Goal: Task Accomplishment & Management: Complete application form

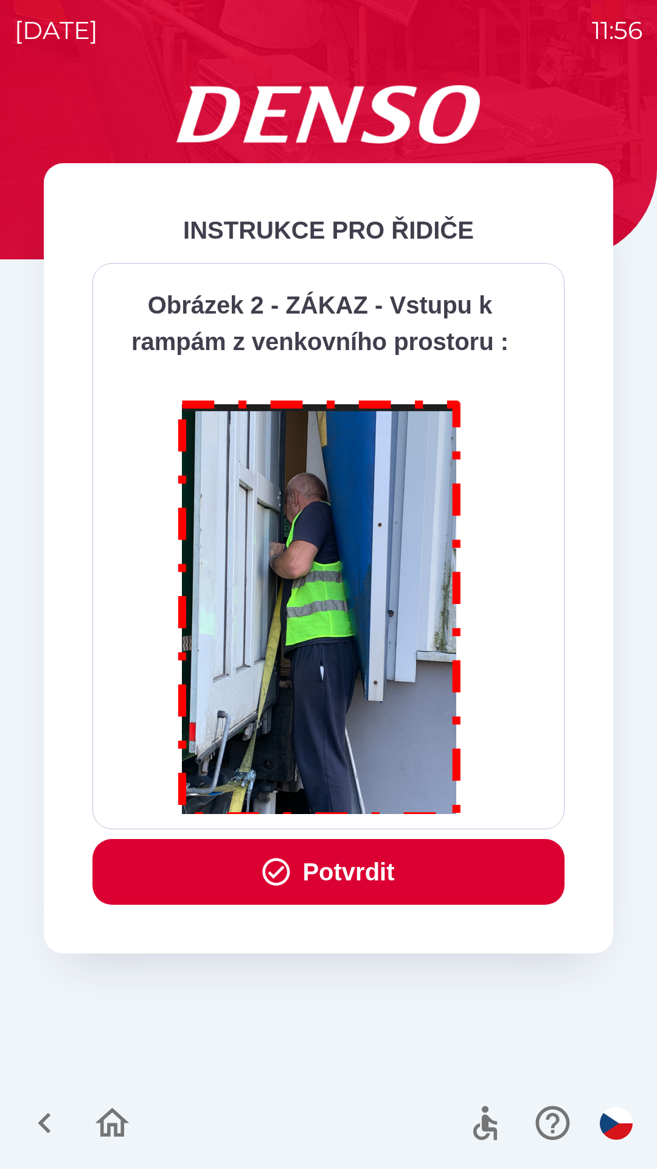
scroll to position [6841, 0]
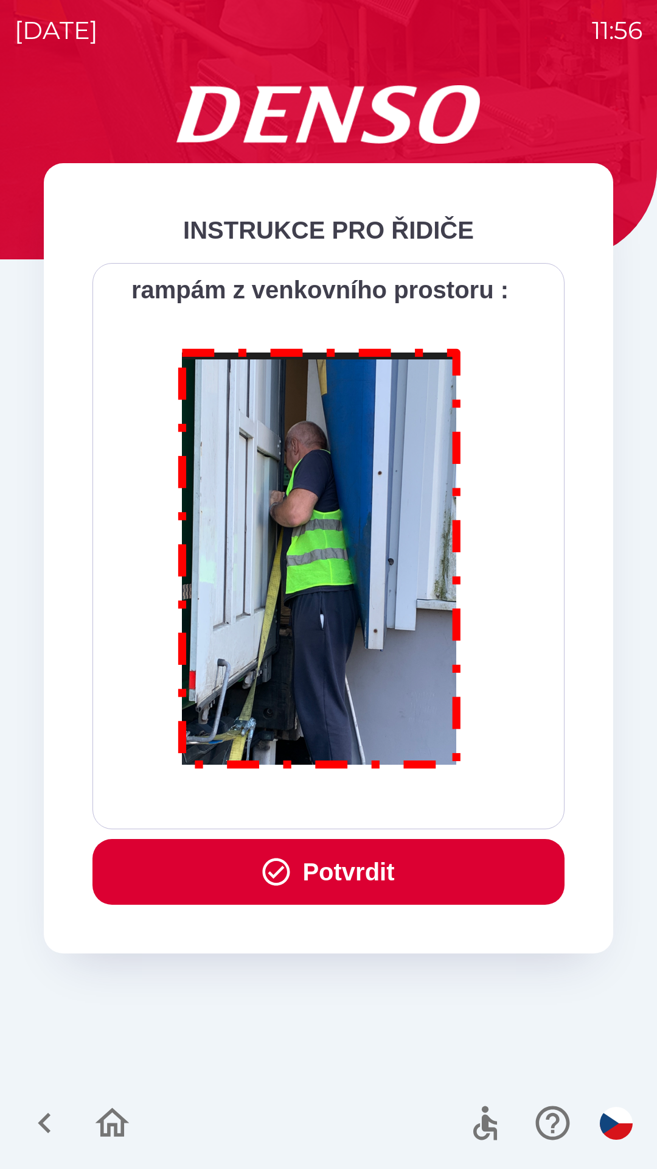
click at [351, 866] on button "Potvrdit" at bounding box center [329, 872] width 472 height 66
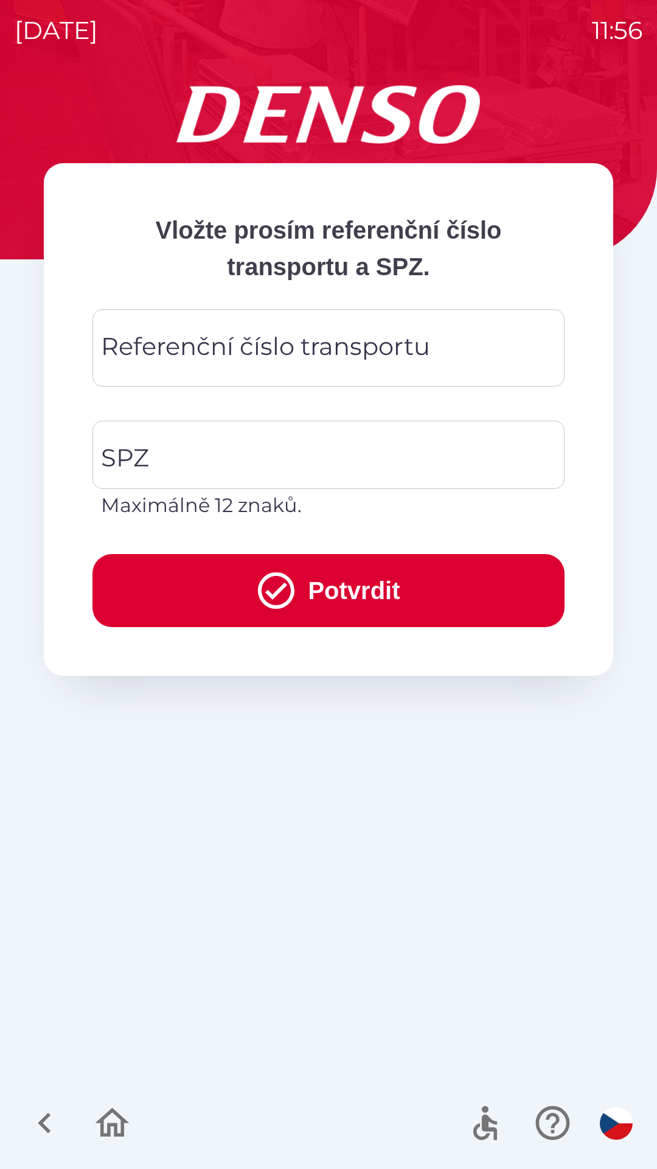
click at [131, 338] on div "Referenční číslo transportu Referenční číslo transportu" at bounding box center [329, 347] width 472 height 77
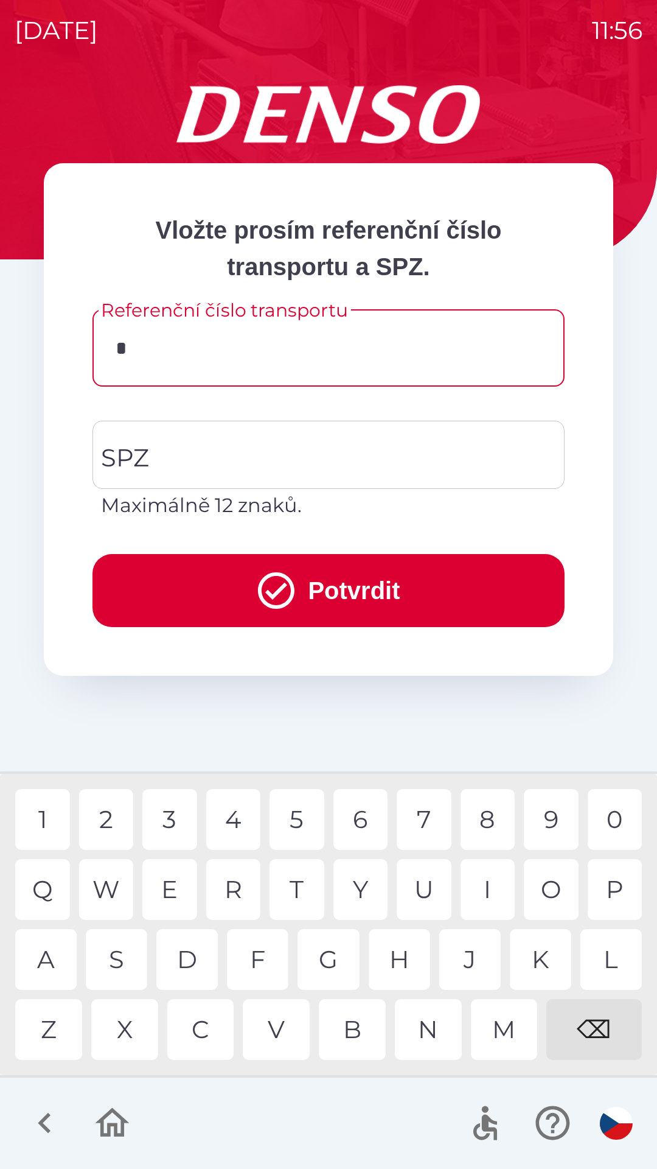
click at [166, 824] on div "3" at bounding box center [169, 819] width 55 height 61
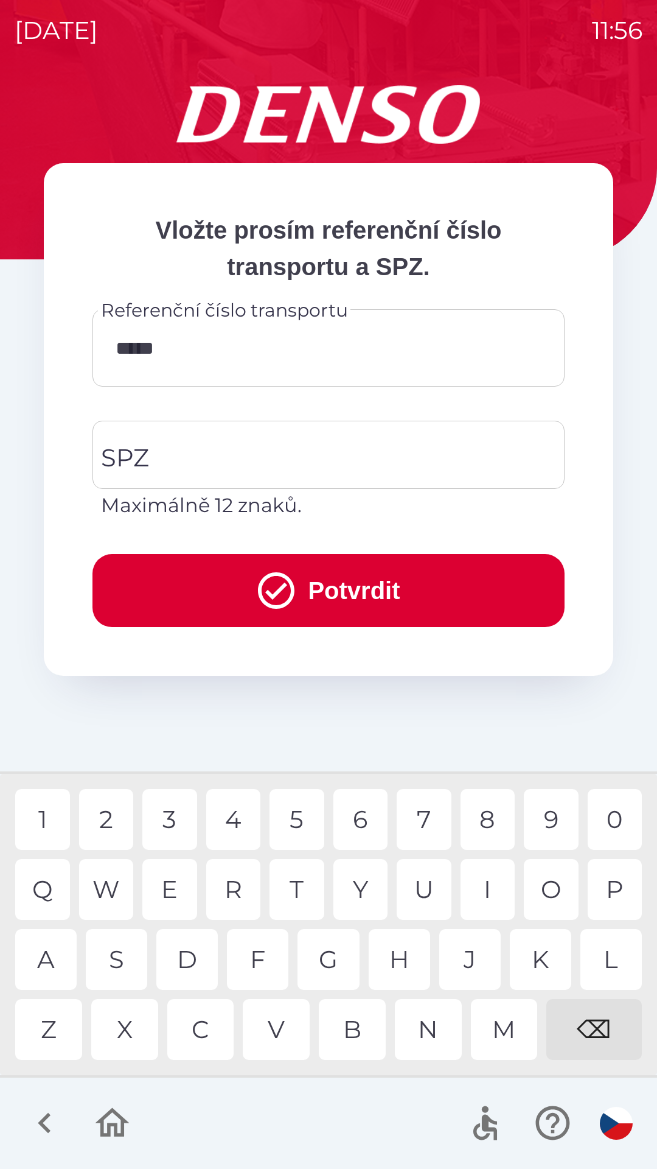
type input "******"
click at [210, 452] on input "SPZ" at bounding box center [319, 454] width 443 height 57
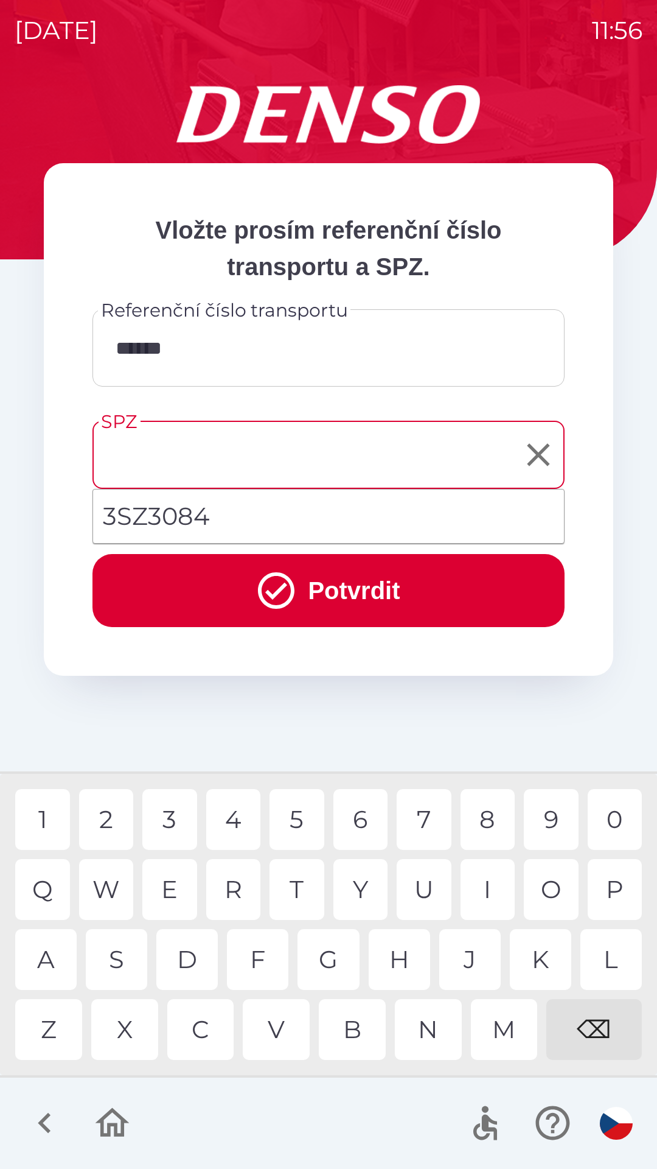
click at [157, 511] on li "3SZ3084" at bounding box center [328, 516] width 471 height 44
type input "*******"
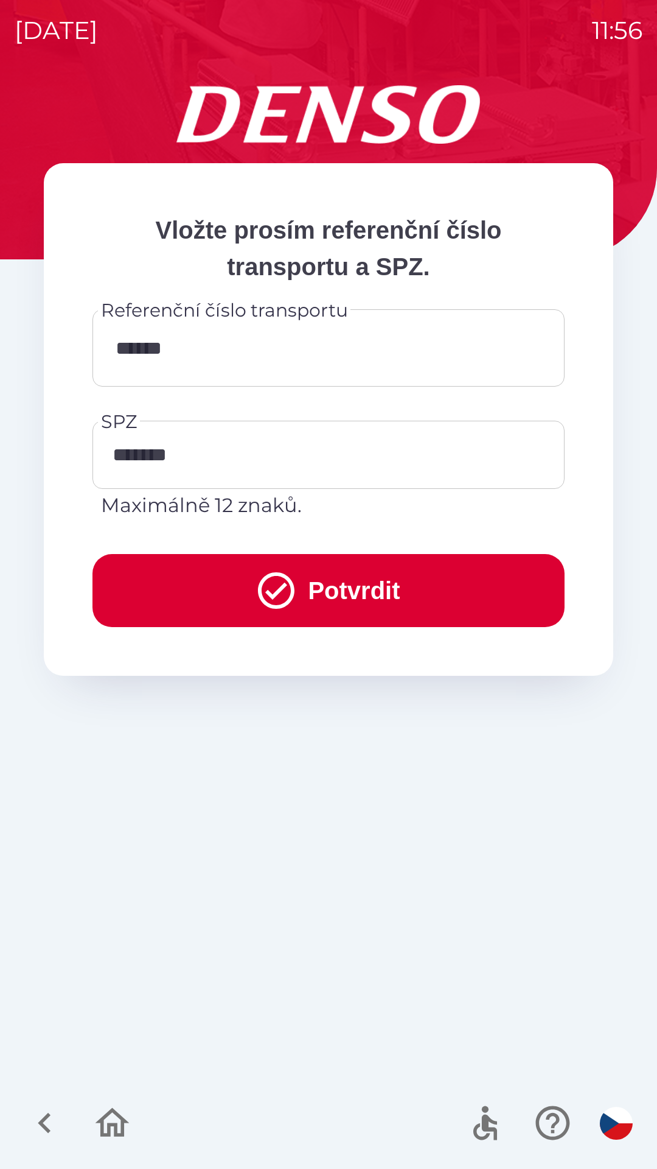
click at [330, 590] on button "Potvrdit" at bounding box center [329, 590] width 472 height 73
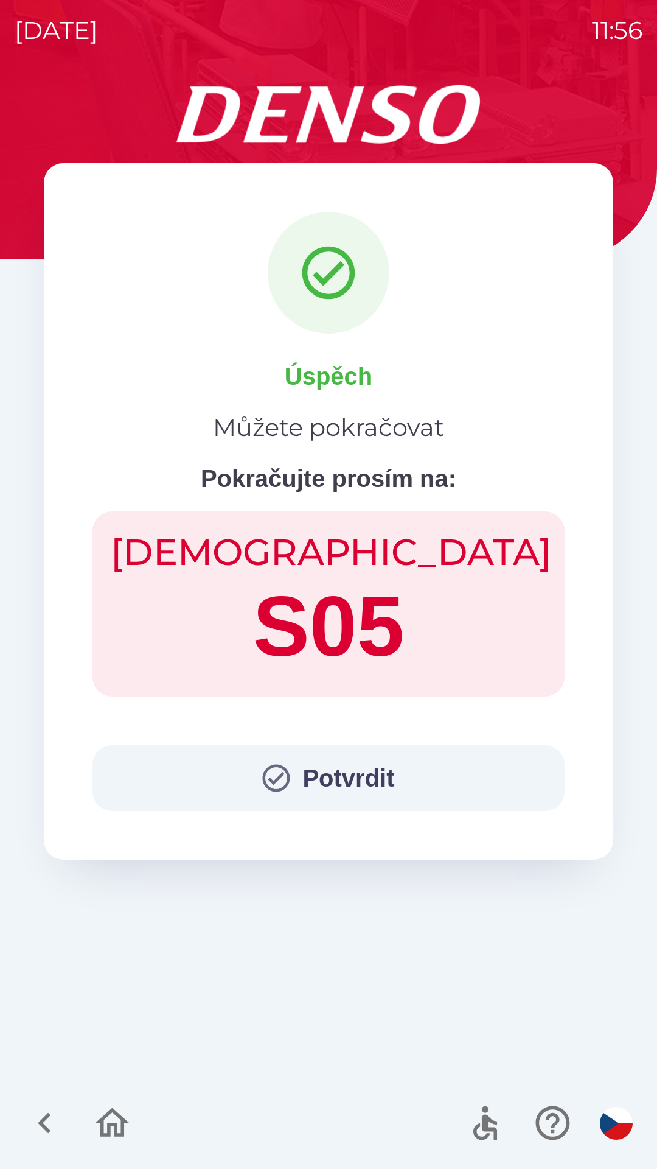
click at [365, 769] on button "Potvrdit" at bounding box center [329, 778] width 472 height 66
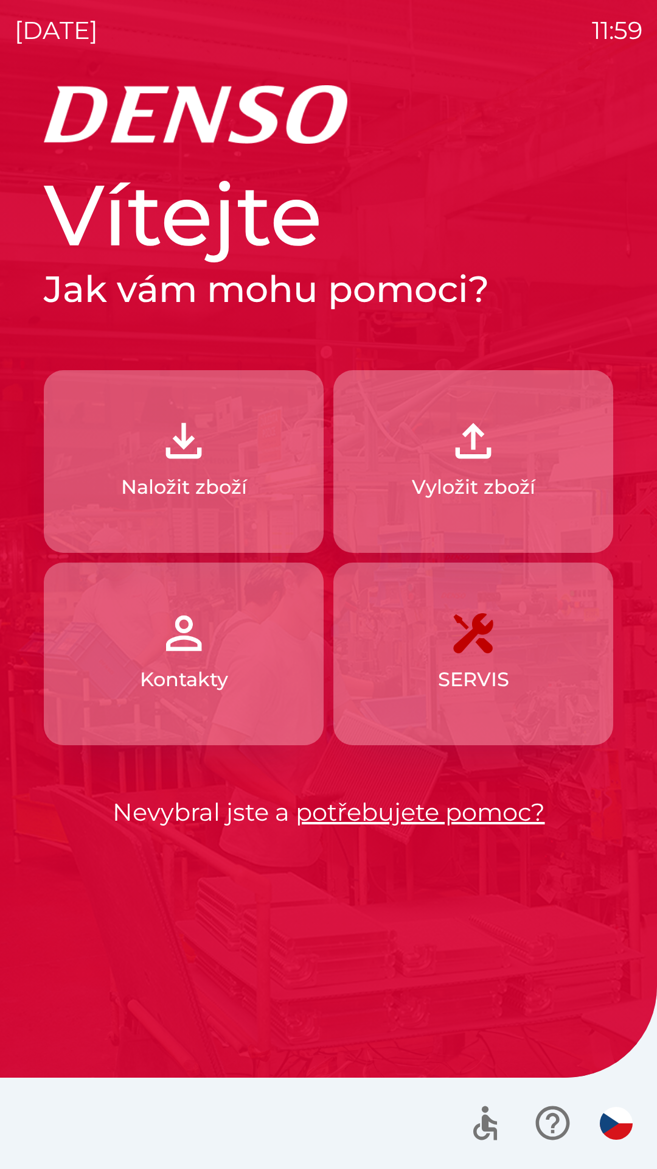
click at [208, 458] on img "button" at bounding box center [184, 441] width 54 height 54
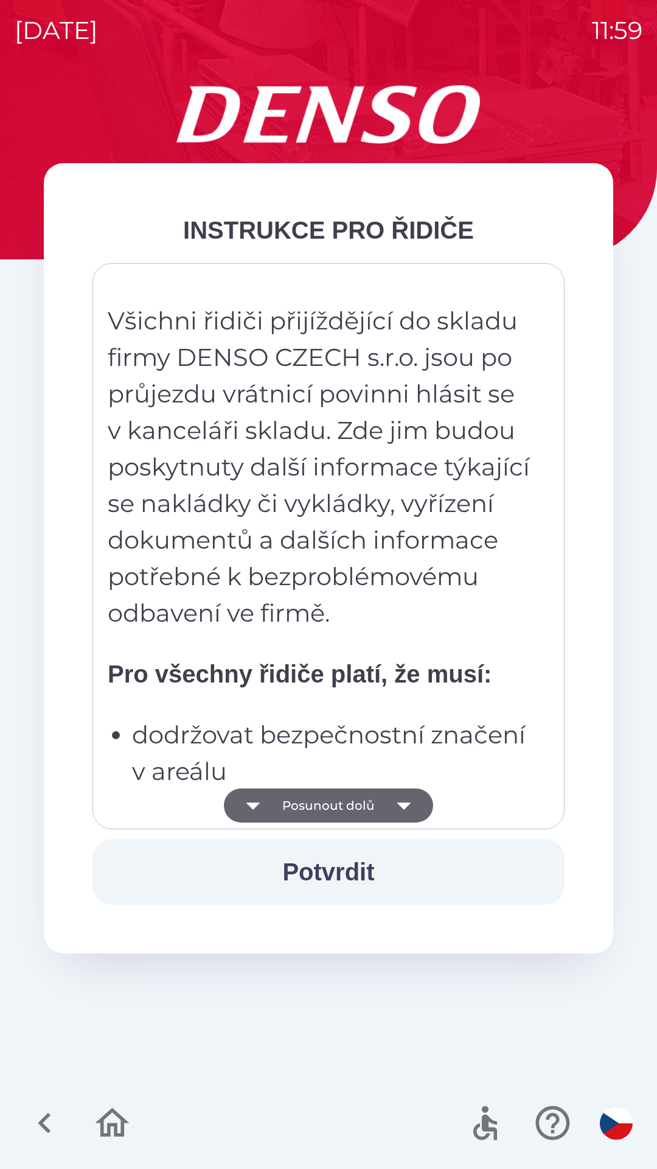
click at [339, 820] on button "Posunout dolů" at bounding box center [328, 805] width 209 height 34
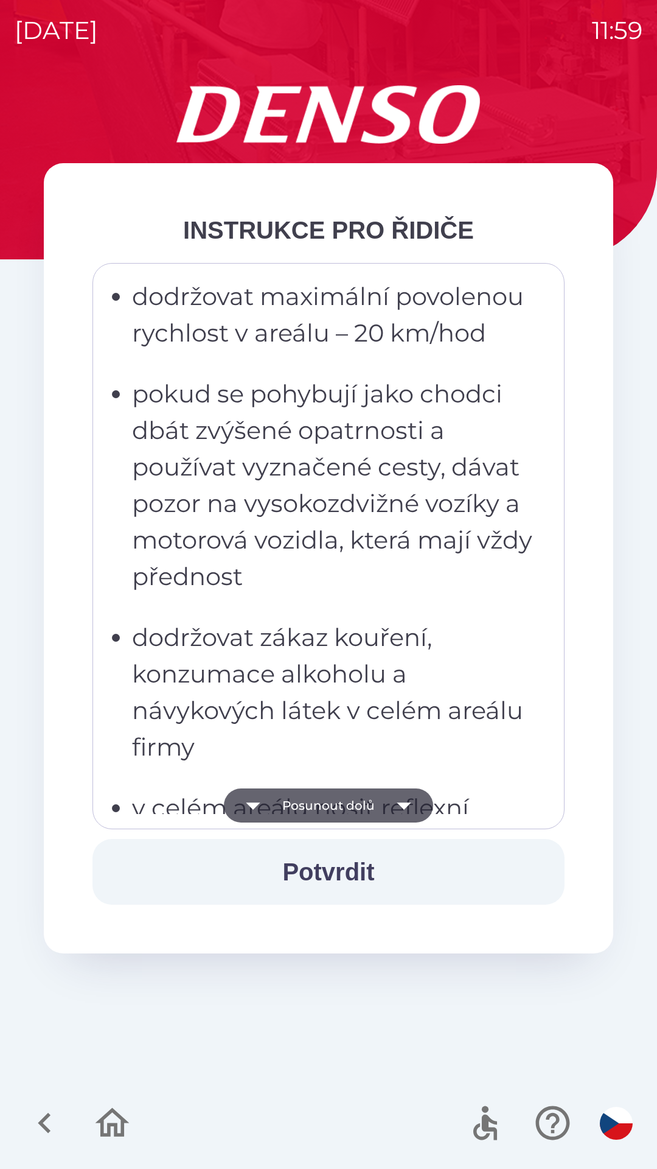
click at [351, 805] on button "Posunout dolů" at bounding box center [328, 805] width 209 height 34
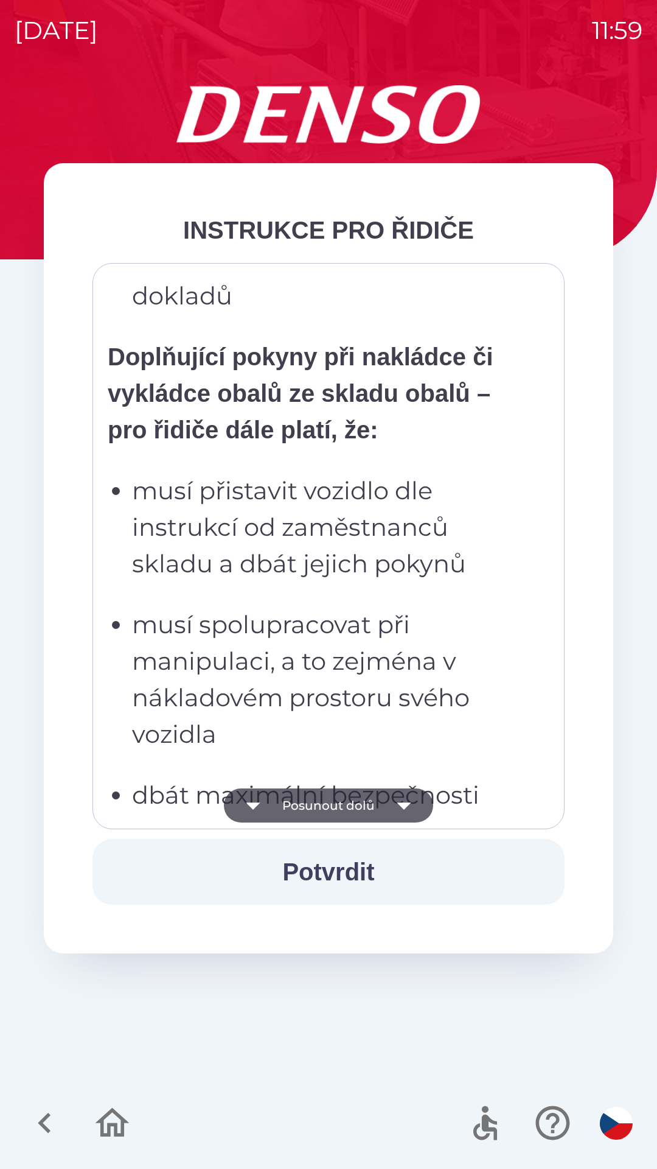
scroll to position [3873, 0]
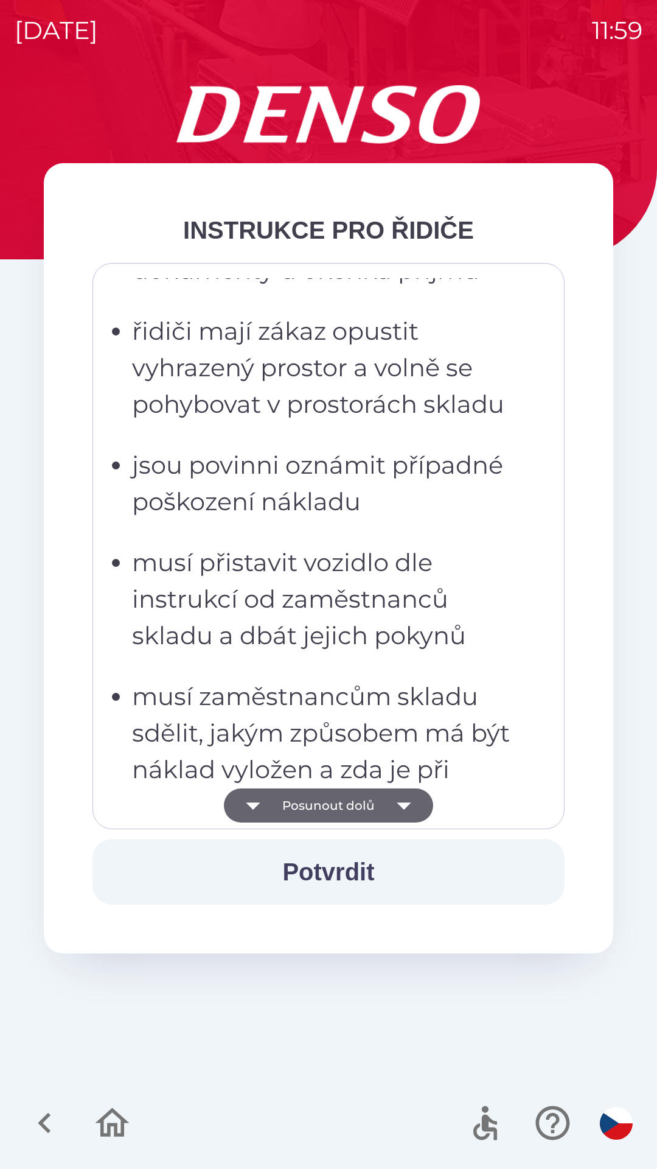
click at [360, 654] on p "musí přistavit vozidlo dle instrukcí od zaměstnanců skladu a dbát jejich pokynů" at bounding box center [332, 599] width 401 height 110
click at [394, 654] on p "musí přistavit vozidlo dle instrukcí od zaměstnanců skladu a dbát jejich pokynů" at bounding box center [332, 599] width 401 height 110
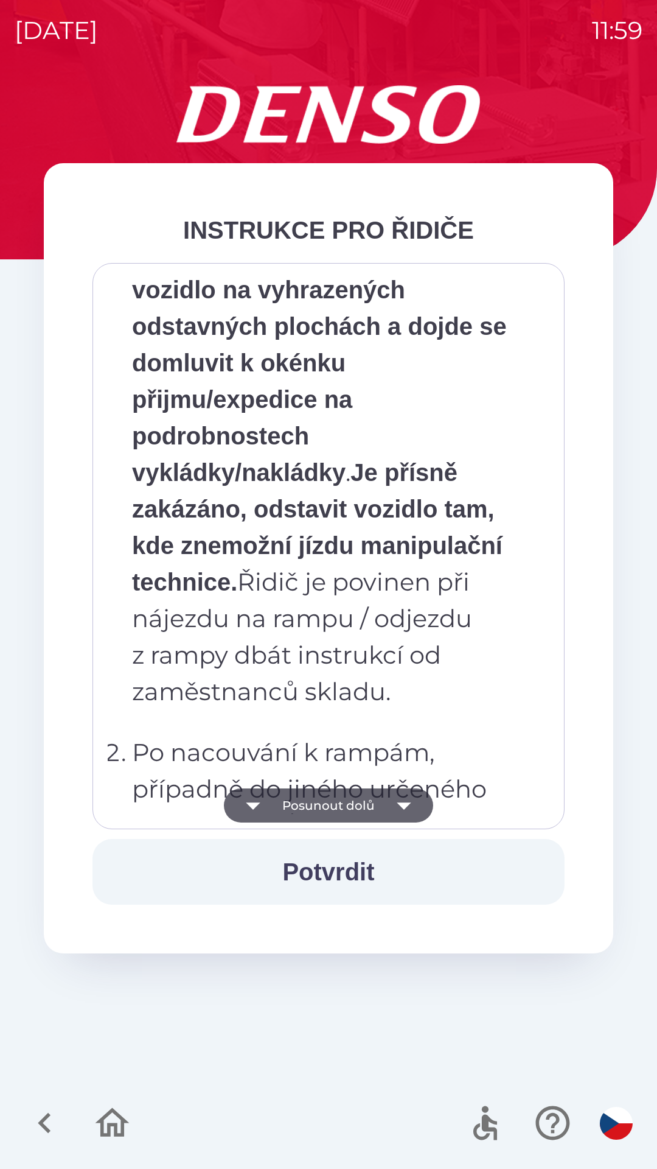
scroll to position [5402, 0]
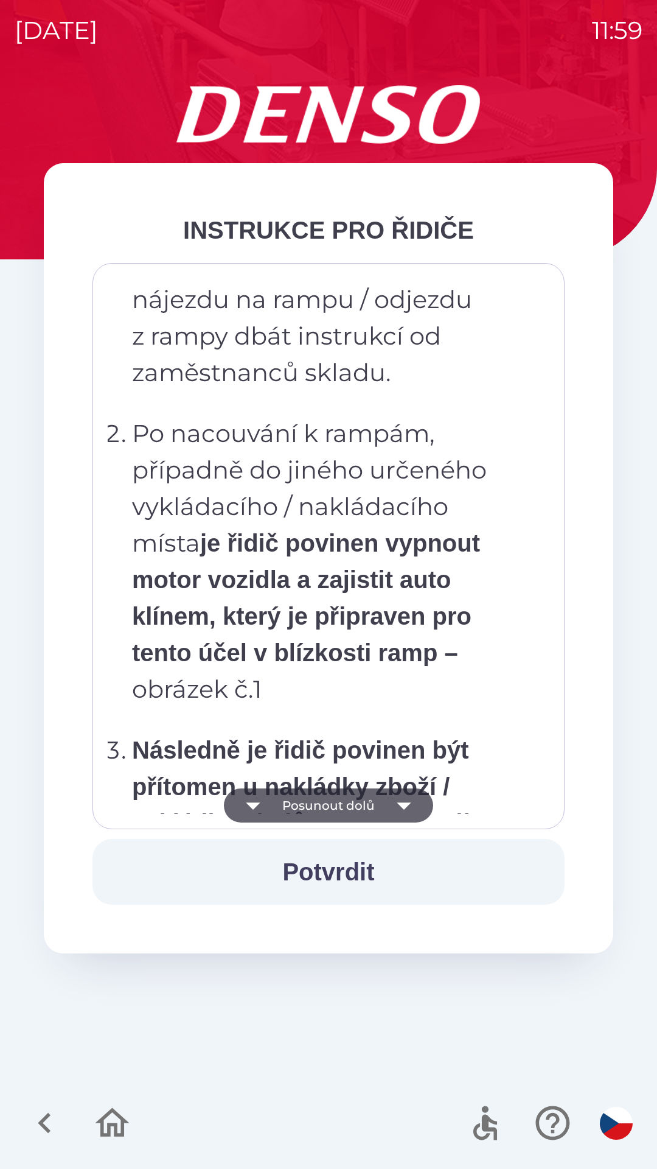
click at [428, 707] on p "Po nacouvání k rampám, případně do jiného určeného vykládacího / nakládacího mí…" at bounding box center [332, 561] width 401 height 292
click at [332, 666] on strong "je řidič povinen vypnout motor vozidla a zajistit auto klínem, který je připrav…" at bounding box center [306, 598] width 348 height 136
click at [367, 873] on button "Potvrdit" at bounding box center [329, 872] width 472 height 66
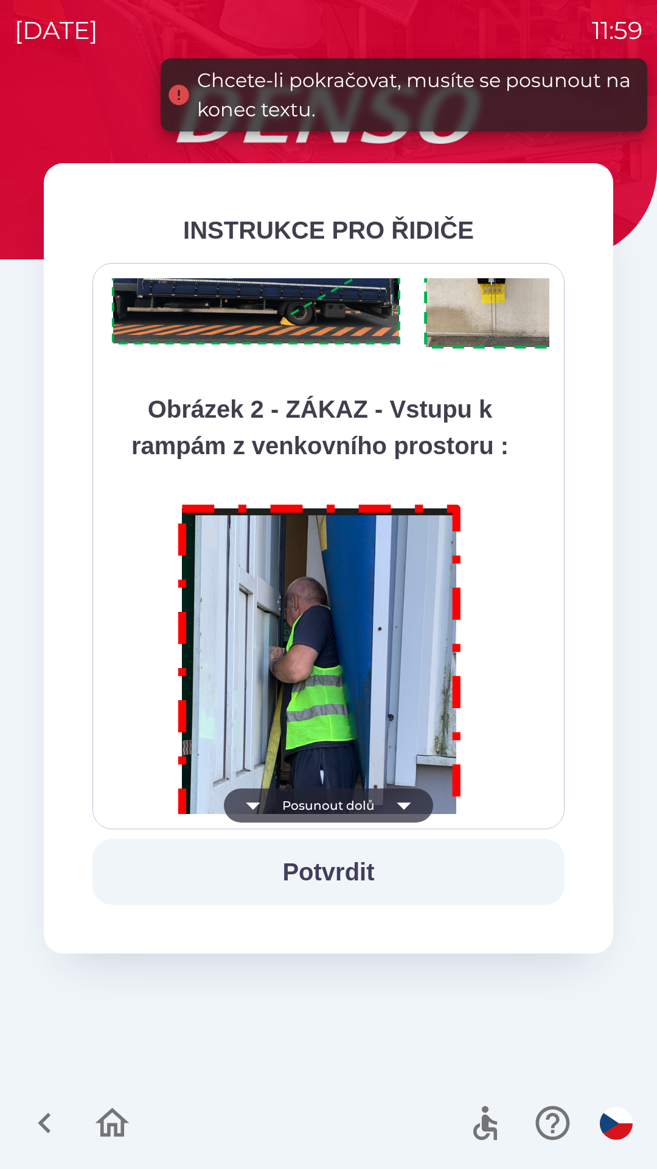
scroll to position [6841, 0]
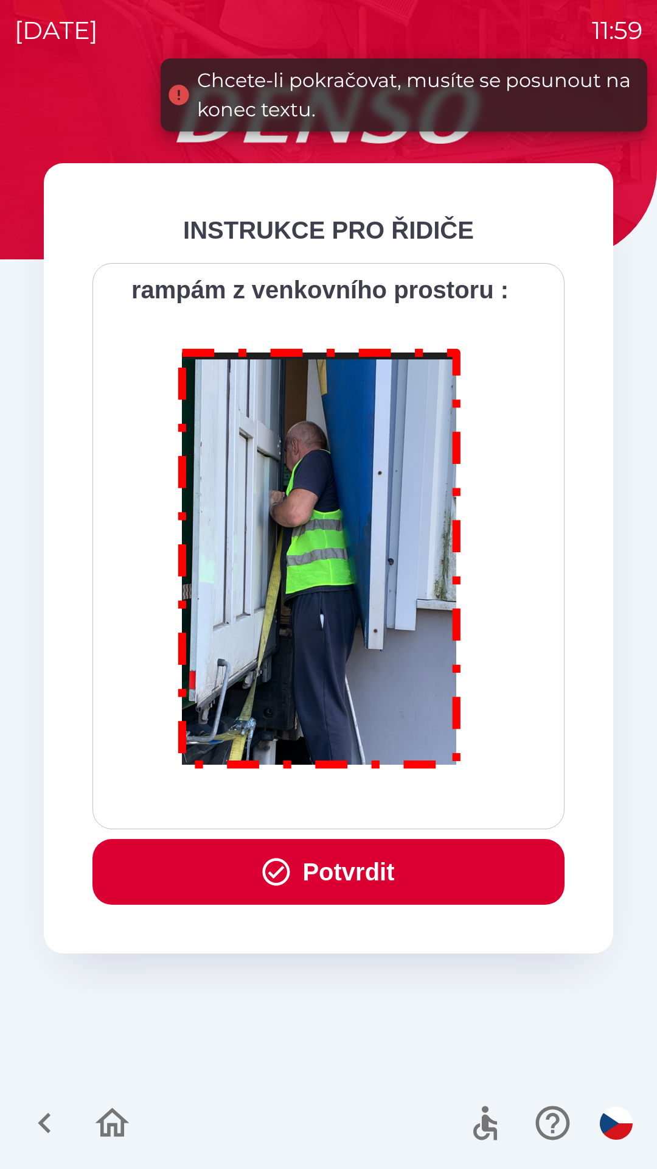
click at [398, 873] on button "Potvrdit" at bounding box center [329, 872] width 472 height 66
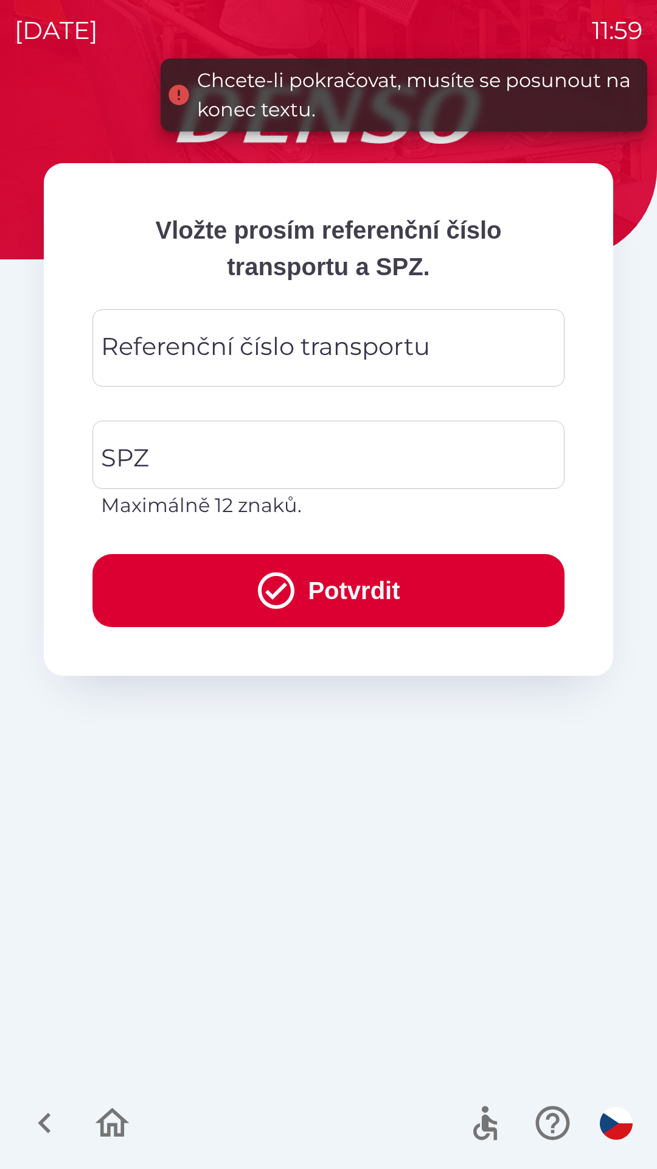
click at [370, 338] on div "Referenční číslo transportu Referenční číslo transportu" at bounding box center [329, 347] width 472 height 77
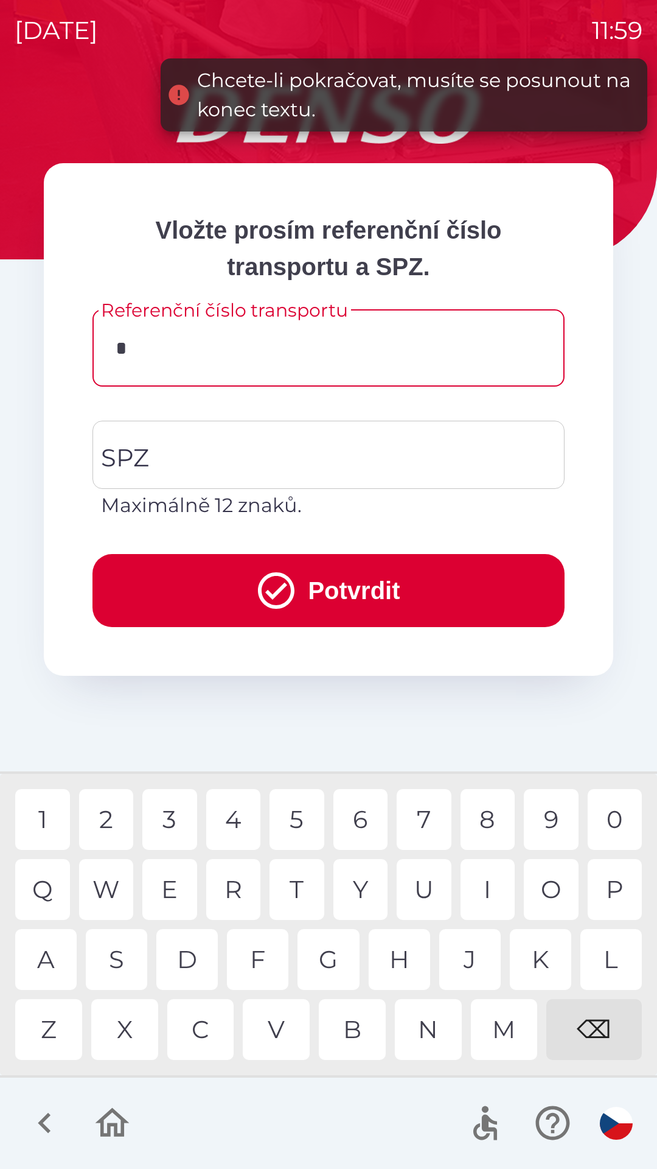
click at [173, 819] on div "3" at bounding box center [169, 819] width 55 height 61
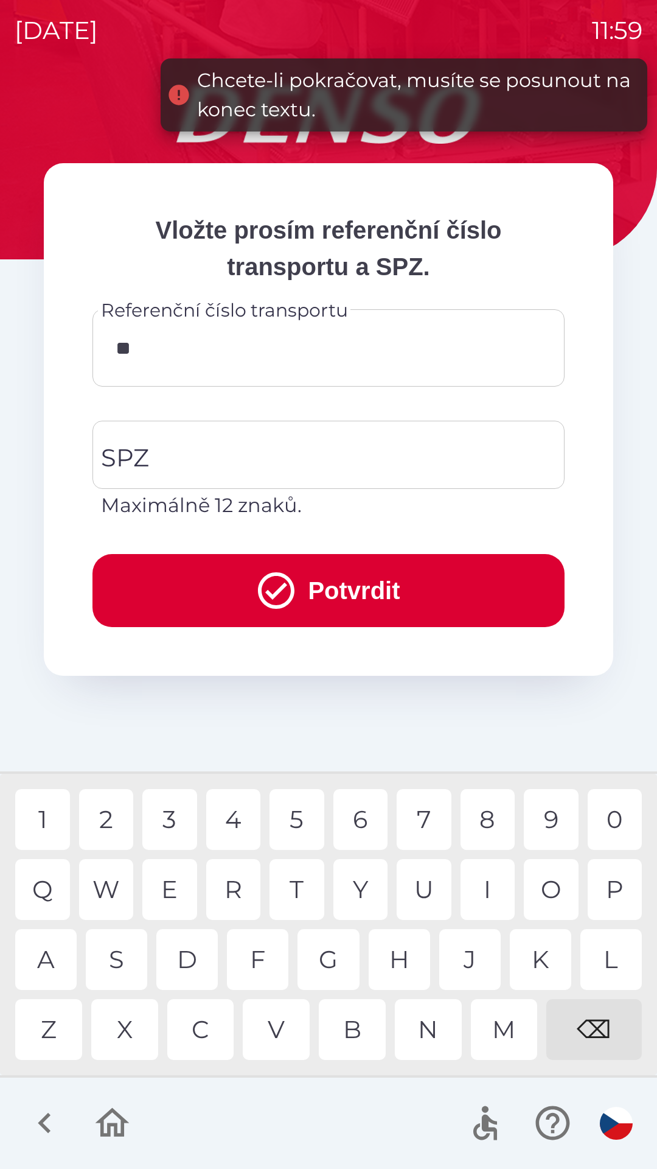
click at [228, 822] on div "4" at bounding box center [233, 819] width 55 height 61
click at [414, 813] on div "7" at bounding box center [424, 819] width 55 height 61
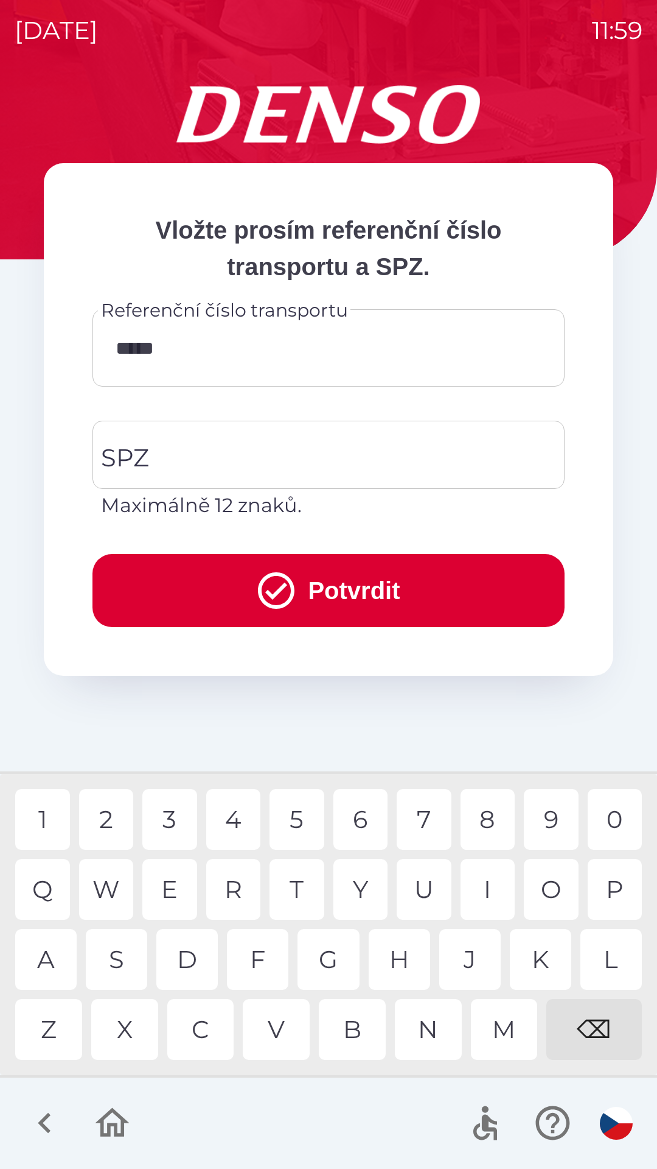
type input "******"
click at [236, 449] on input "SPZ" at bounding box center [319, 454] width 443 height 57
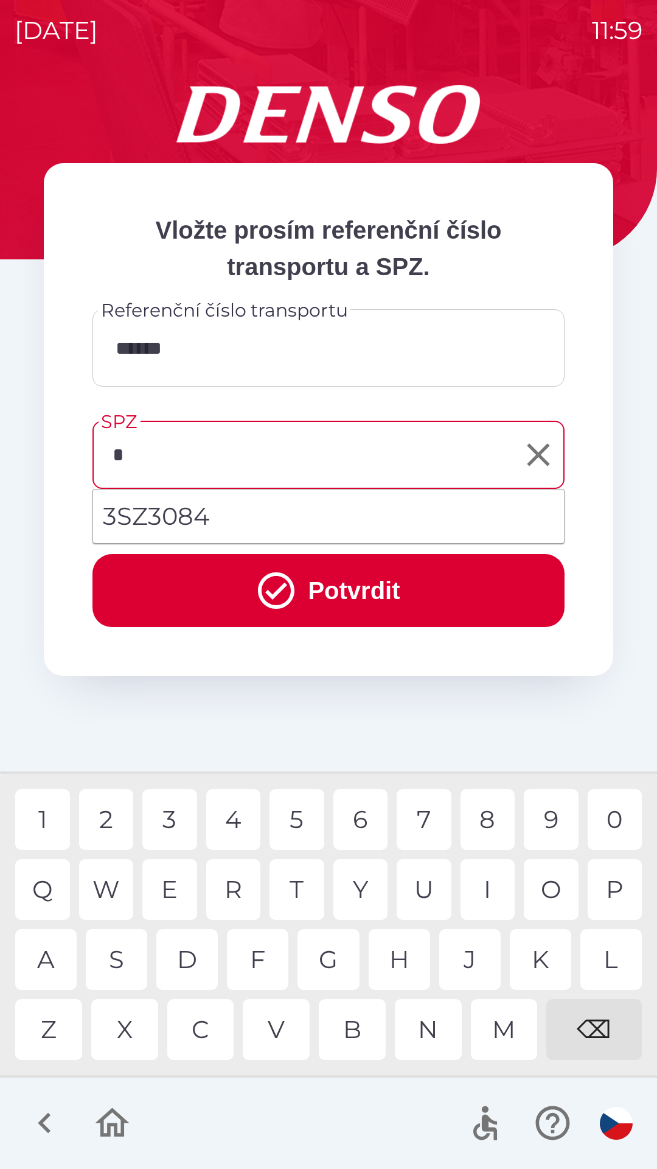
click at [487, 817] on div "8" at bounding box center [488, 819] width 55 height 61
type input "*******"
click at [628, 825] on div "0" at bounding box center [615, 819] width 55 height 61
click at [424, 565] on button "Potvrdit" at bounding box center [329, 590] width 472 height 73
